Goal: Task Accomplishment & Management: Manage account settings

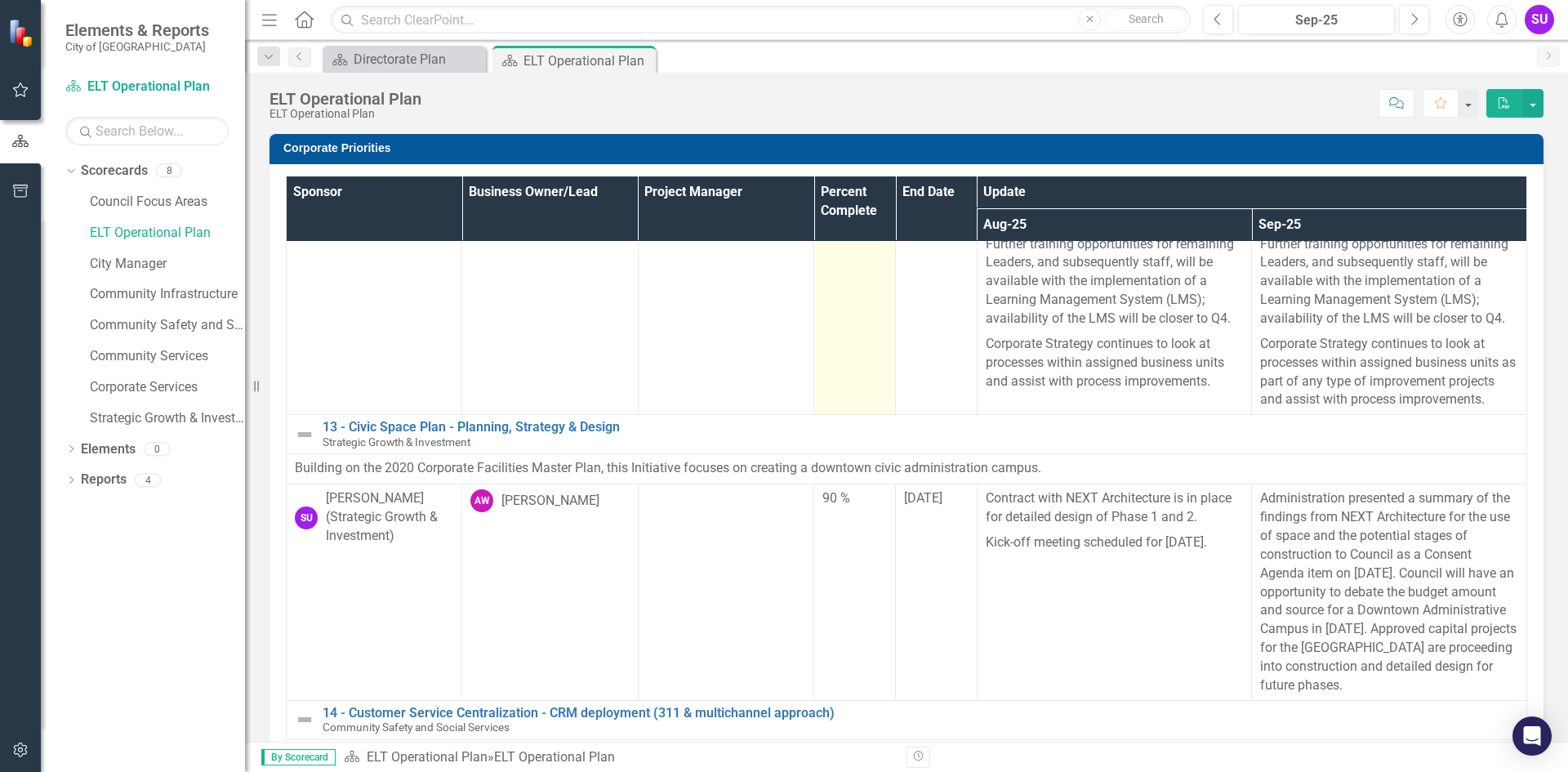
scroll to position [164, 0]
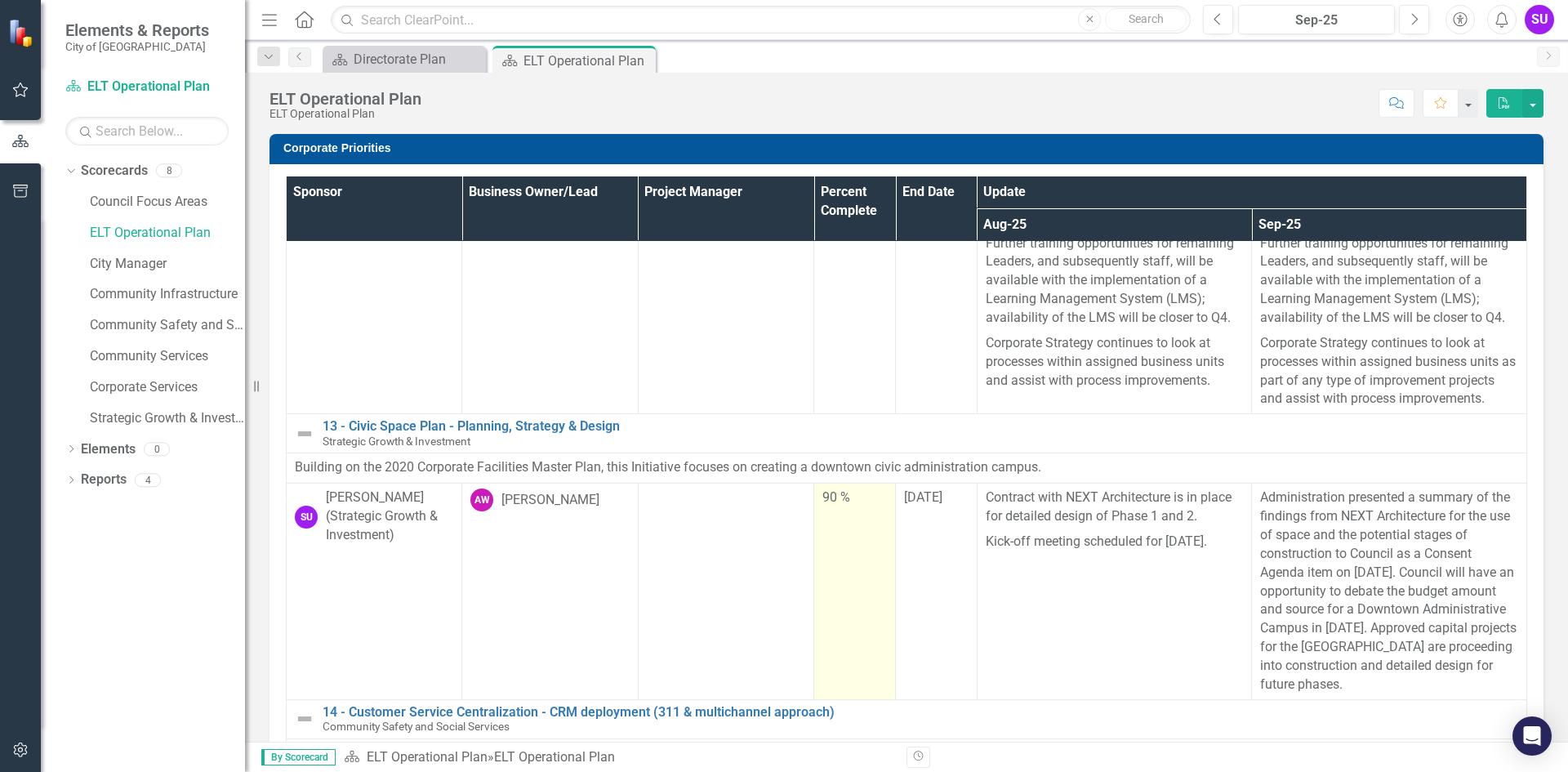
click at [822, 508] on div "90 %" at bounding box center [855, 497] width 65 height 18
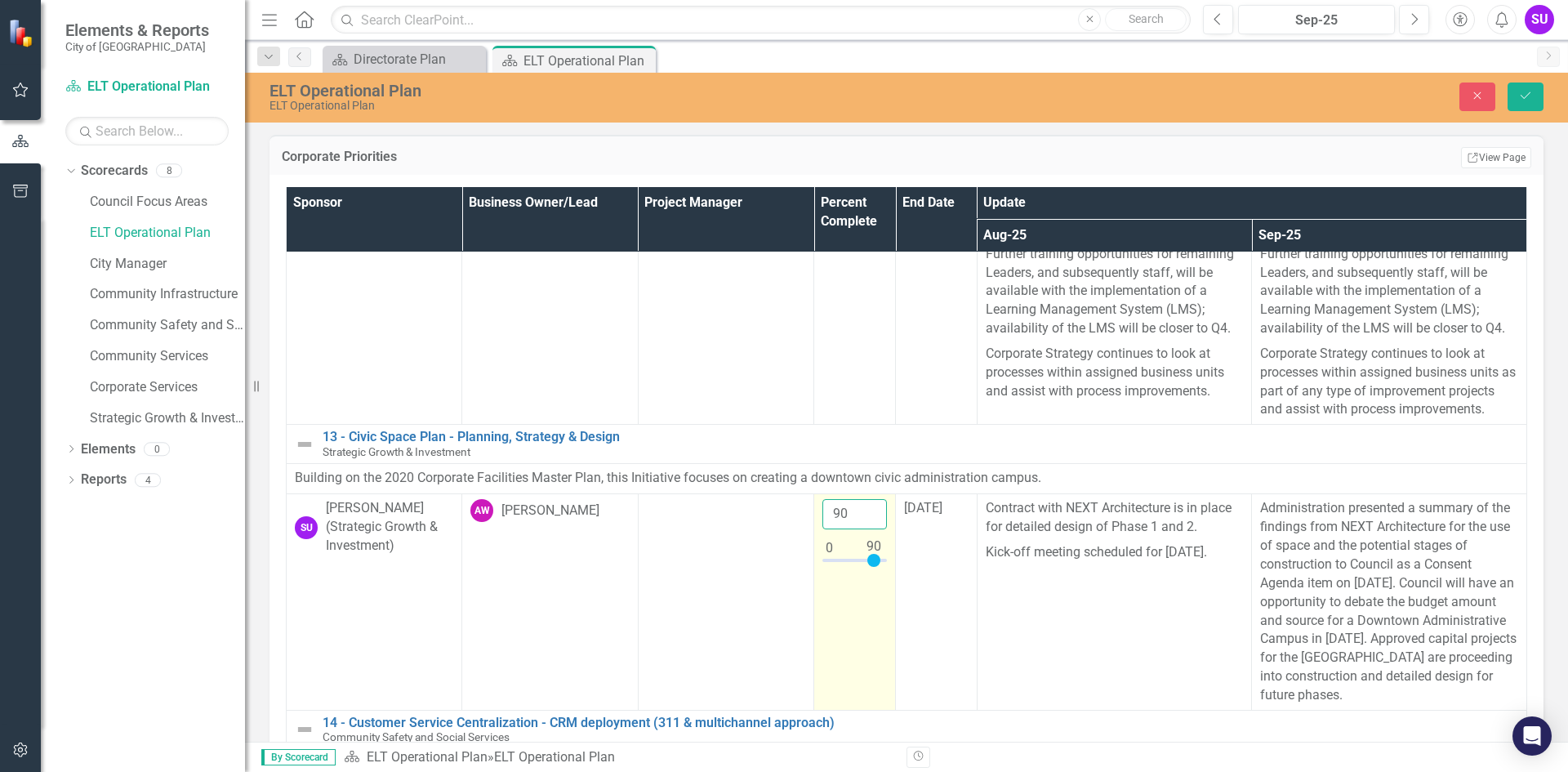
click at [826, 530] on input "90" at bounding box center [855, 514] width 65 height 31
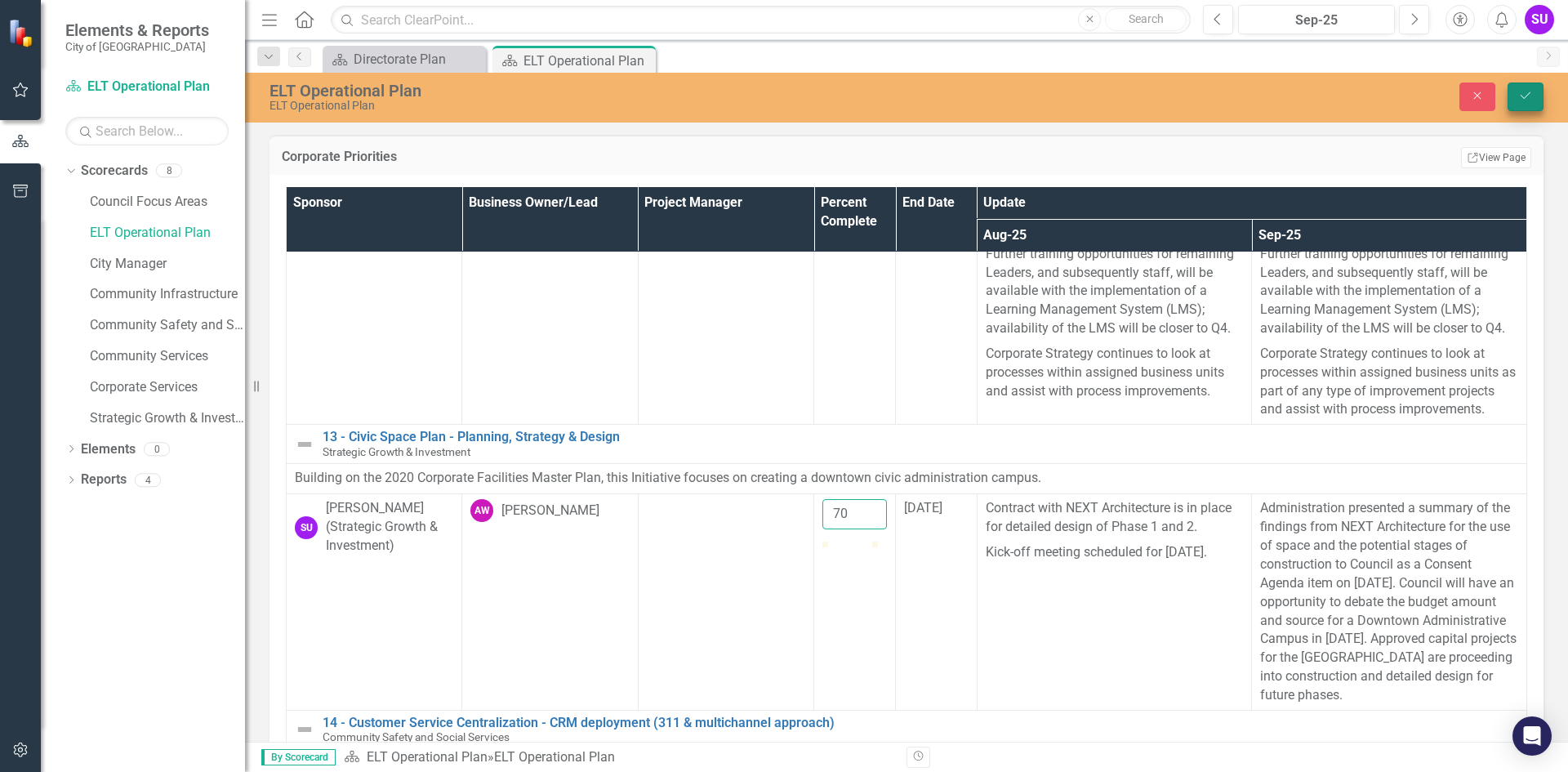
type input "70"
click at [1521, 102] on button "Save" at bounding box center [1525, 96] width 36 height 29
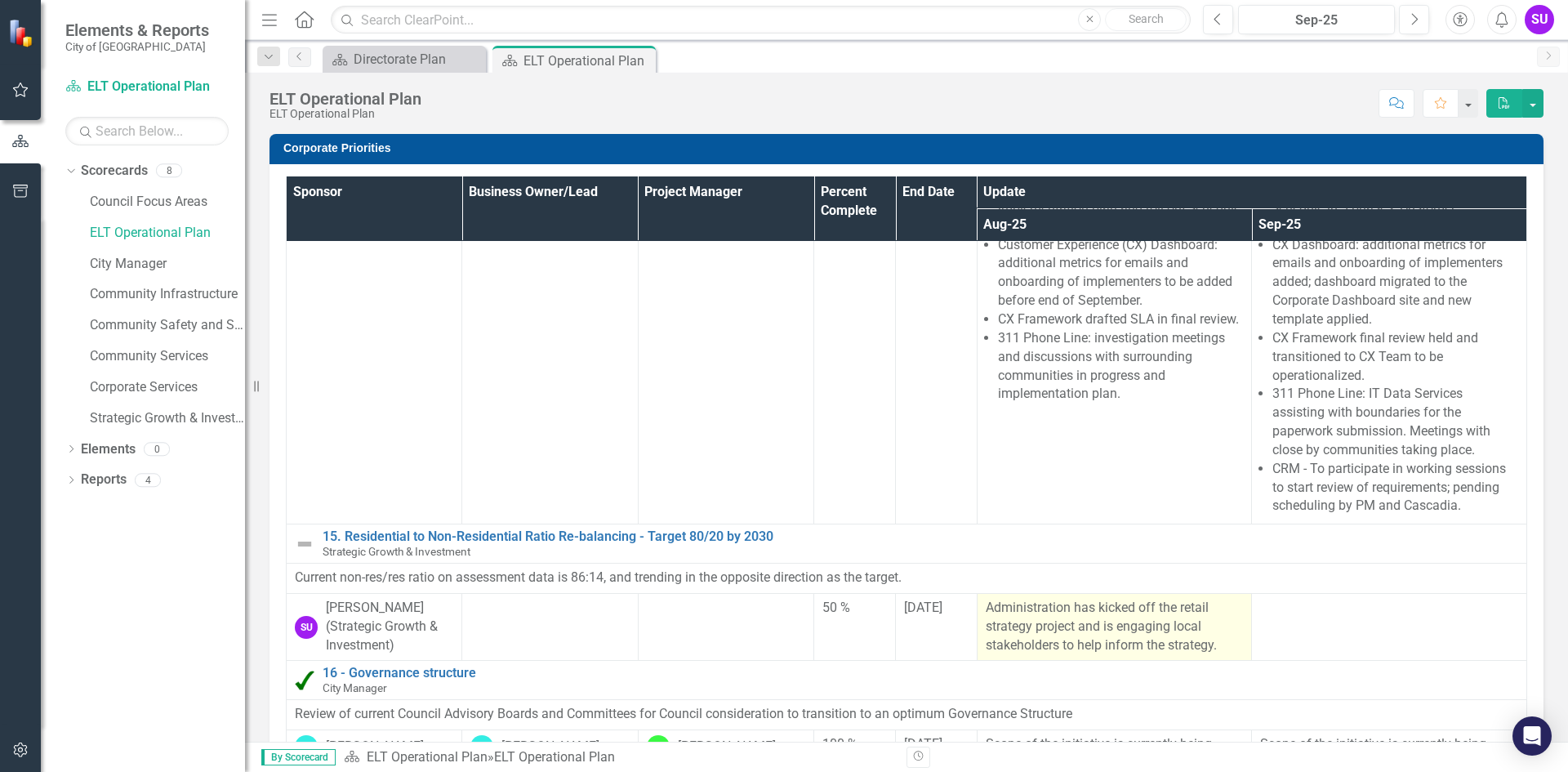
scroll to position [971, 0]
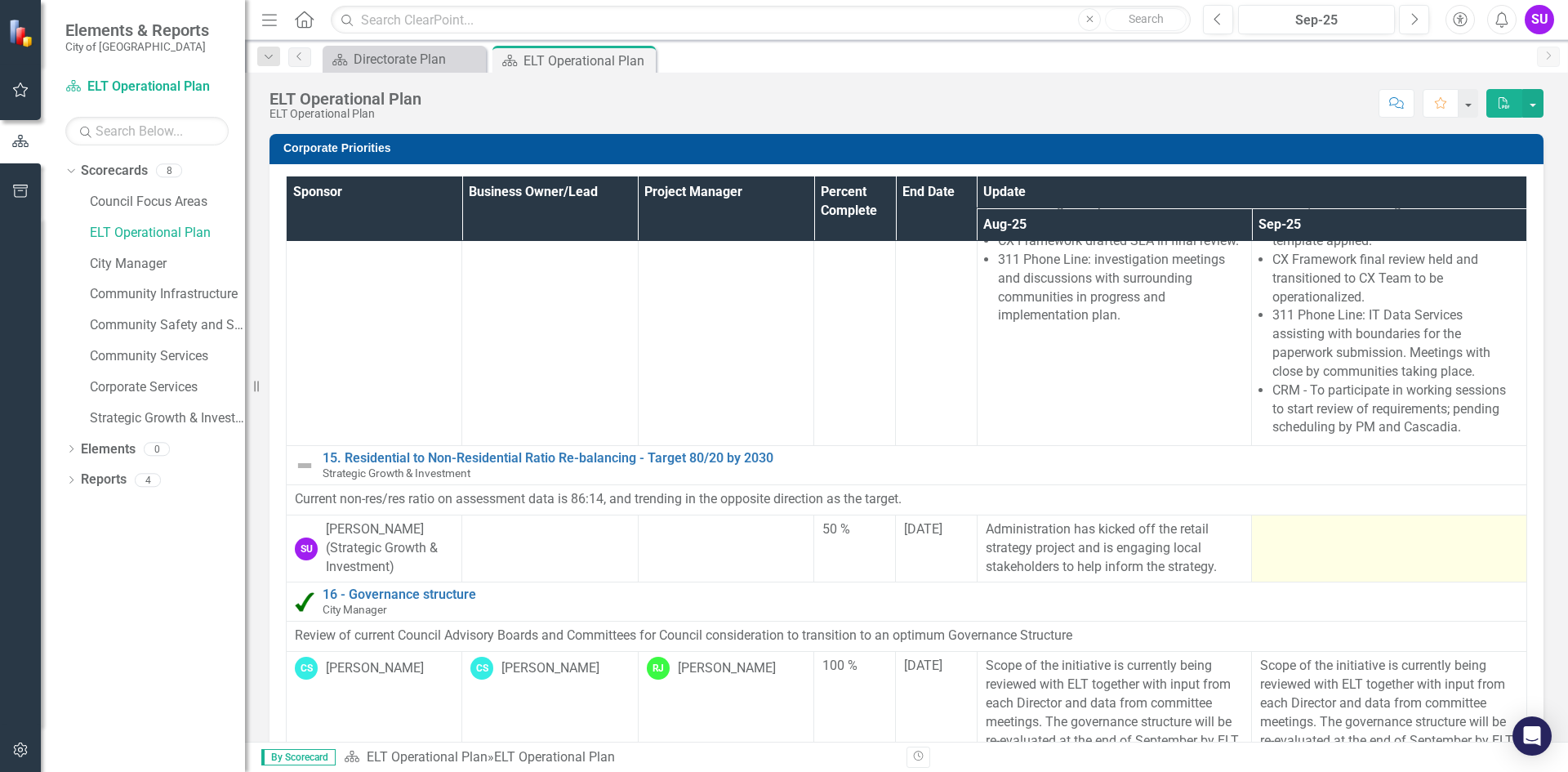
click at [1260, 521] on div at bounding box center [1388, 530] width 258 height 19
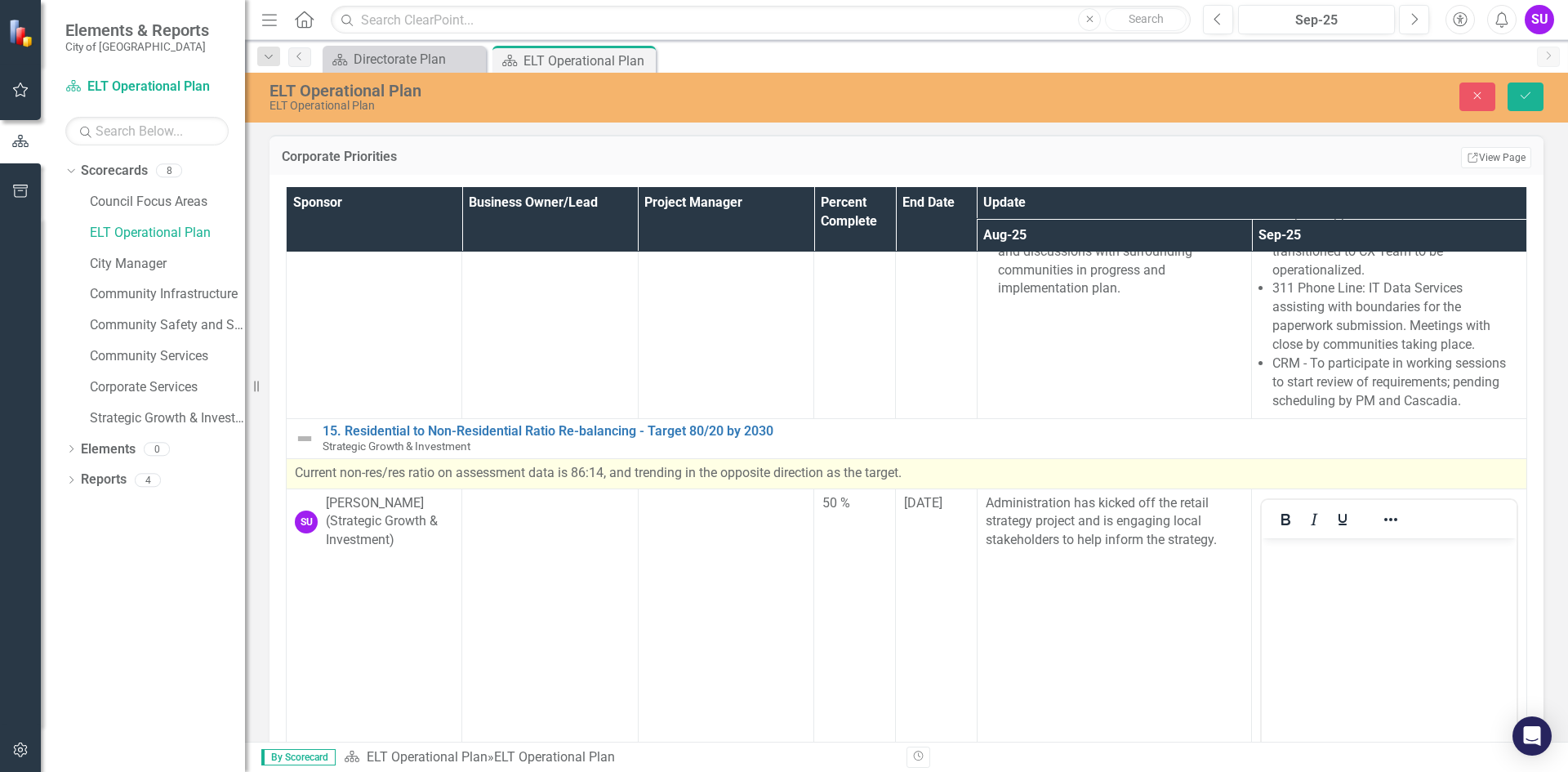
scroll to position [0, 0]
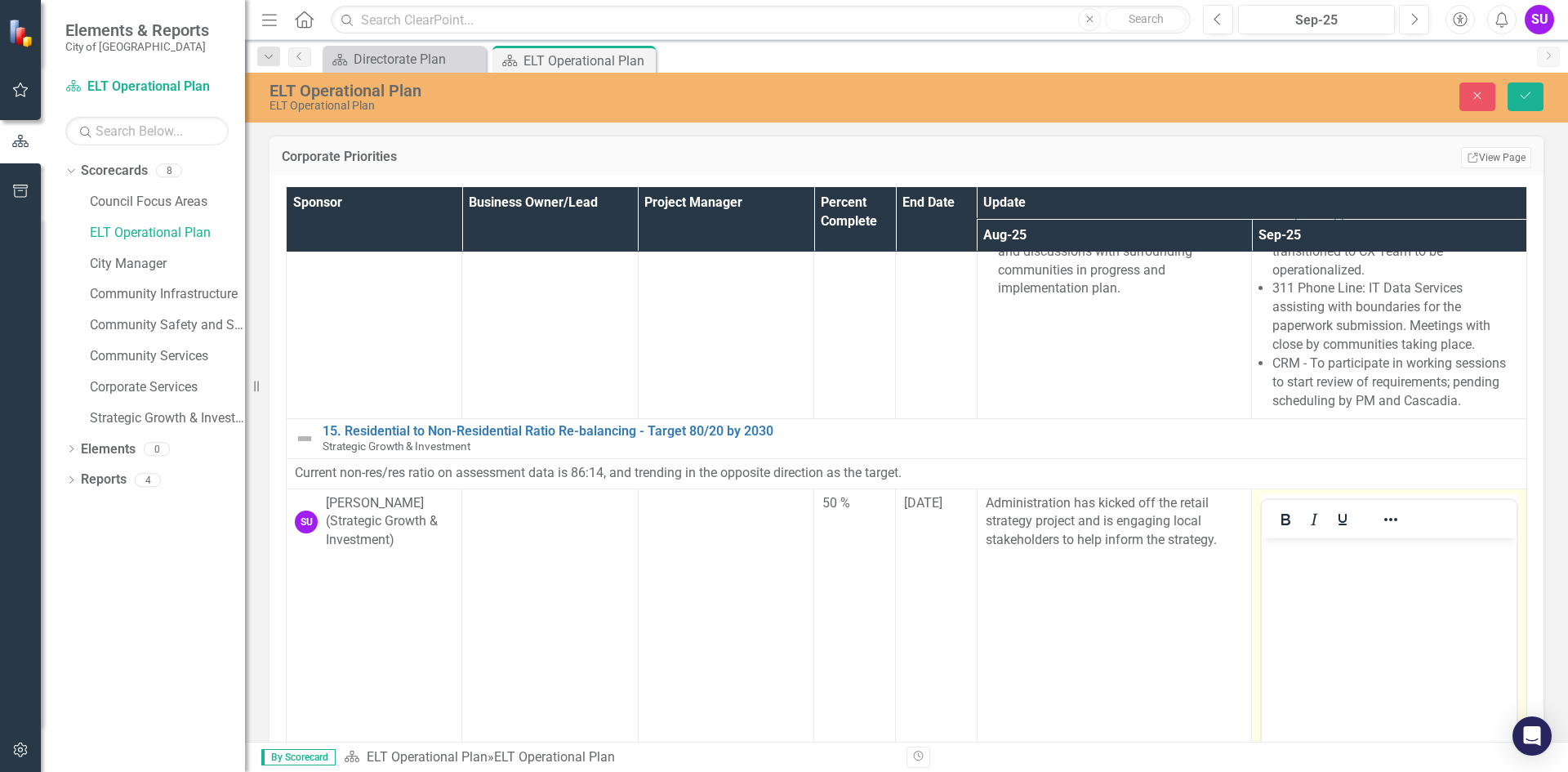
click at [1337, 552] on p "Rich Text Area. Press ALT-0 for help." at bounding box center [1389, 551] width 247 height 19
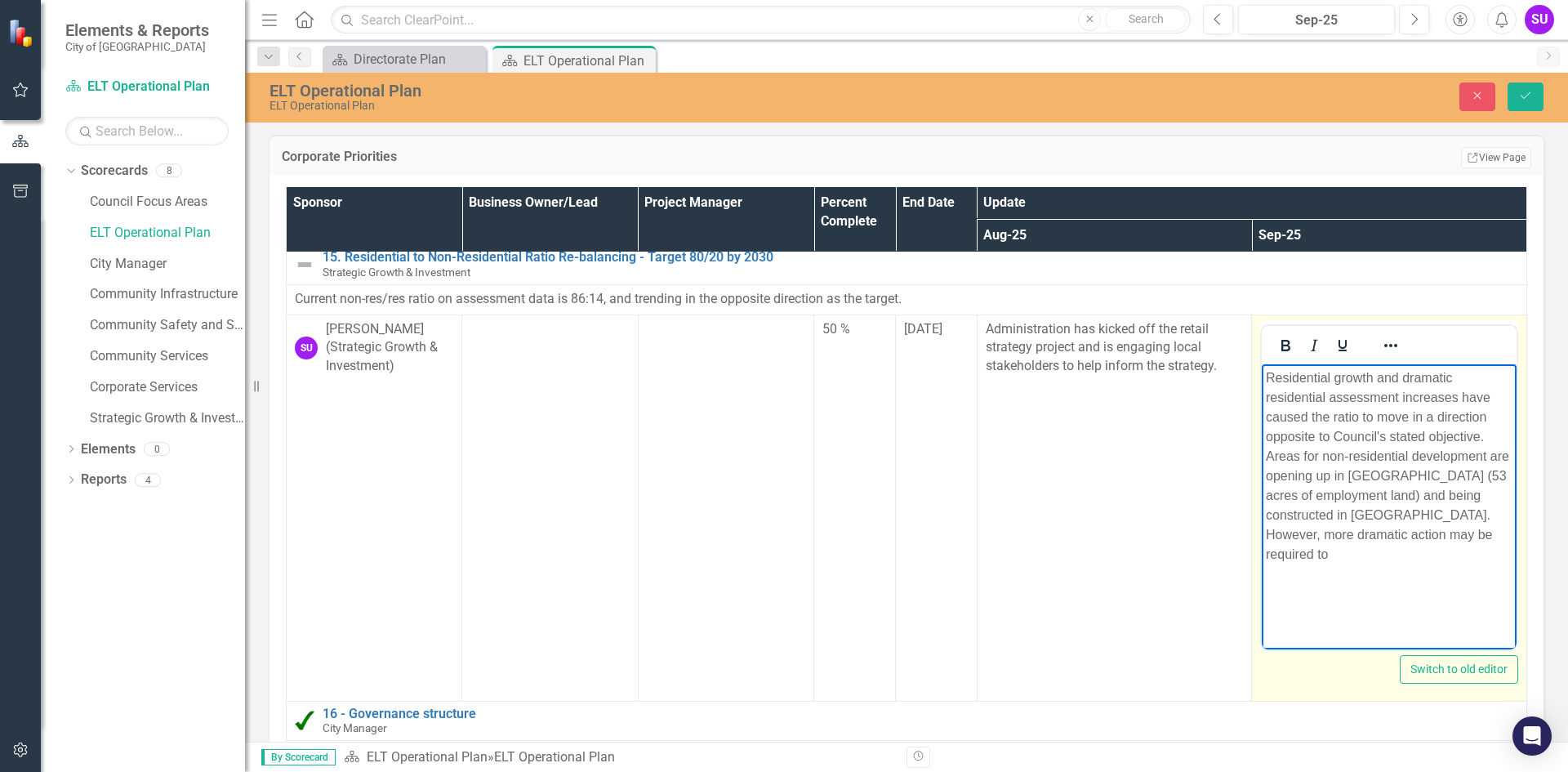
scroll to position [1216, 0]
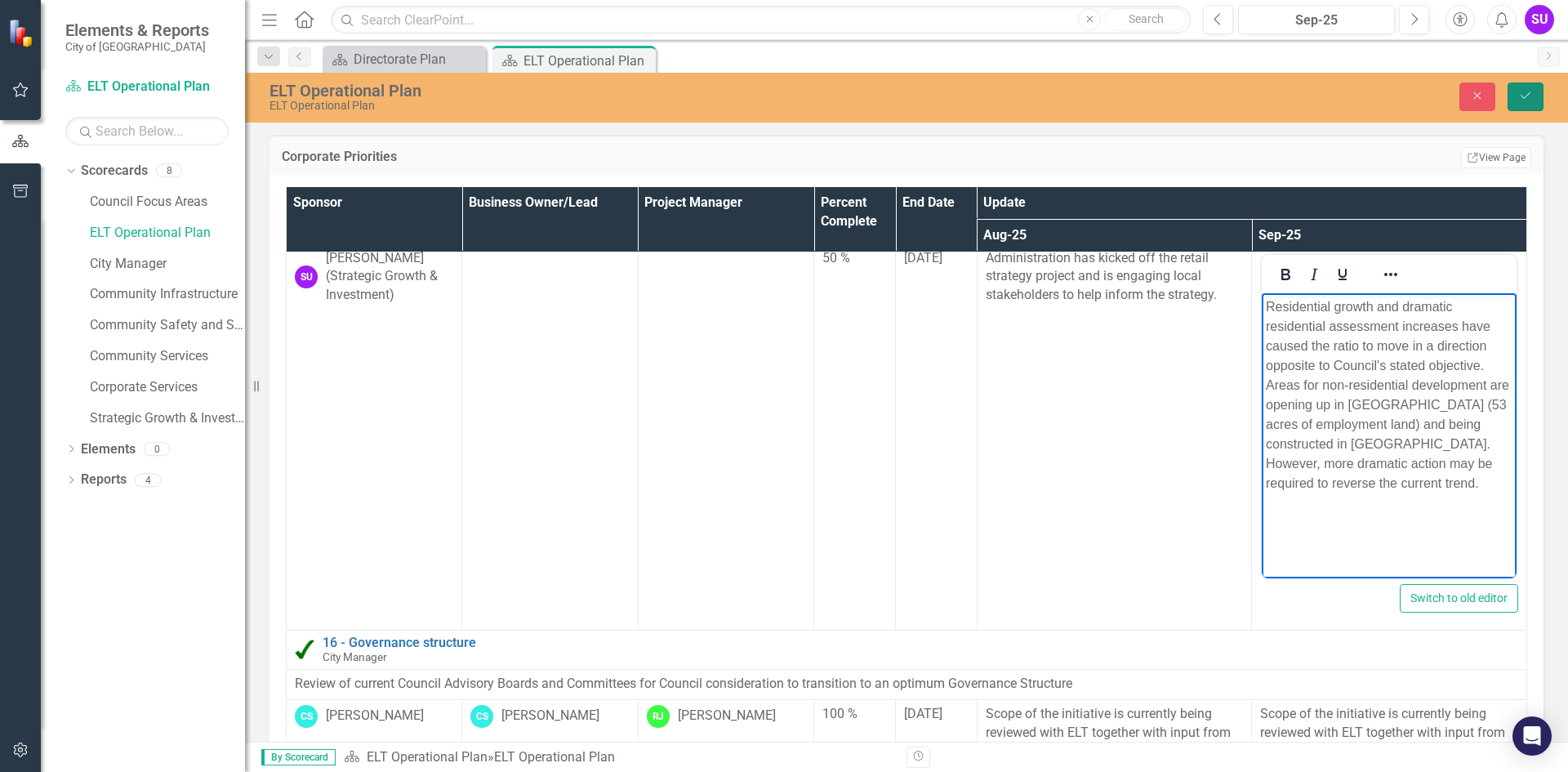
click at [1535, 92] on button "Save" at bounding box center [1525, 96] width 36 height 29
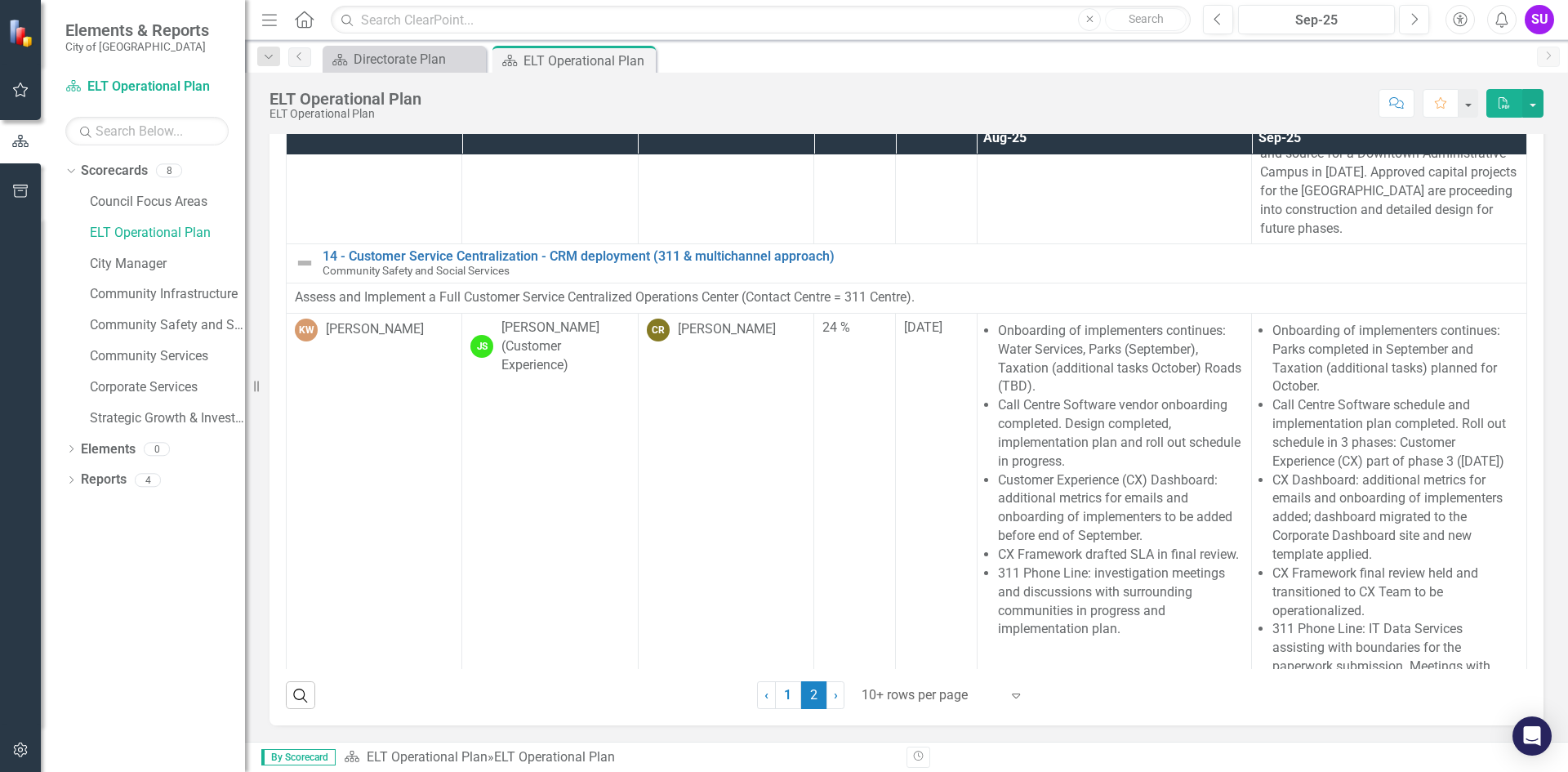
scroll to position [572, 0]
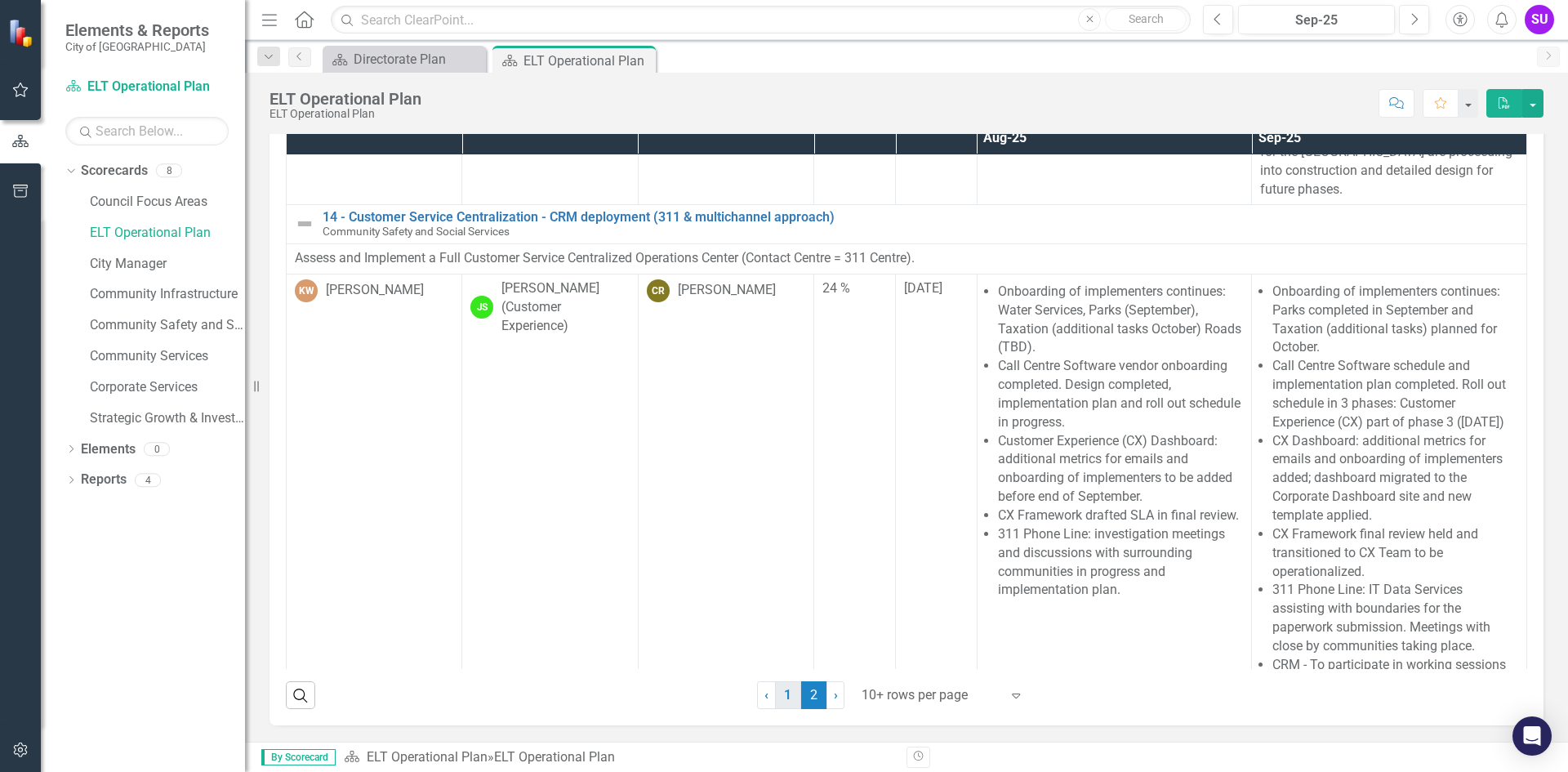
click at [781, 698] on link "1" at bounding box center [788, 695] width 26 height 28
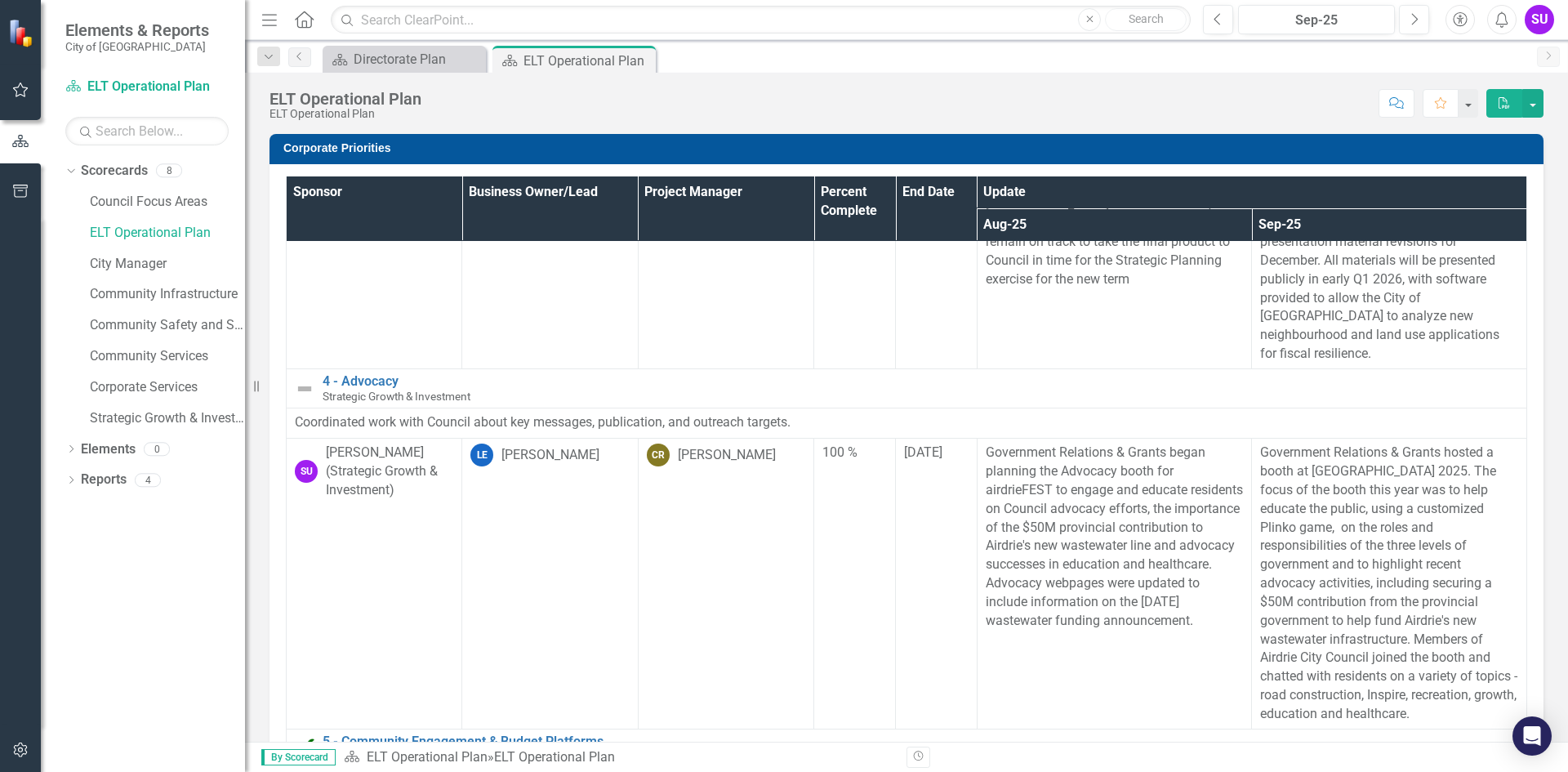
scroll to position [654, 0]
